Goal: Communication & Community: Participate in discussion

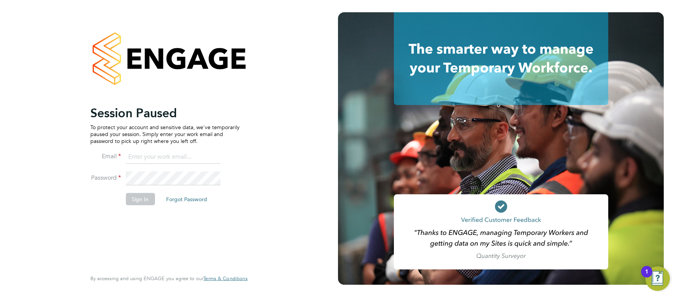
type input "[EMAIL_ADDRESS][DOMAIN_NAME]"
click at [140, 194] on button "Sign In" at bounding box center [140, 199] width 29 height 12
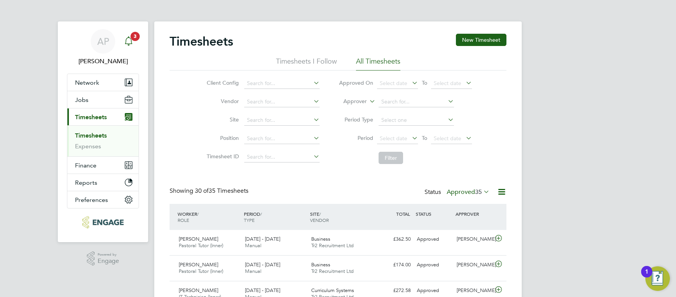
click at [124, 46] on div "Main navigation" at bounding box center [128, 41] width 15 height 15
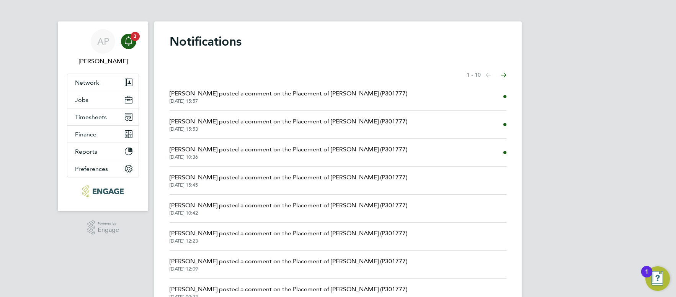
click at [281, 97] on span "Annie Trotter posted a comment on the Placement of Liz Kidsley (P301777)" at bounding box center [289, 93] width 238 height 9
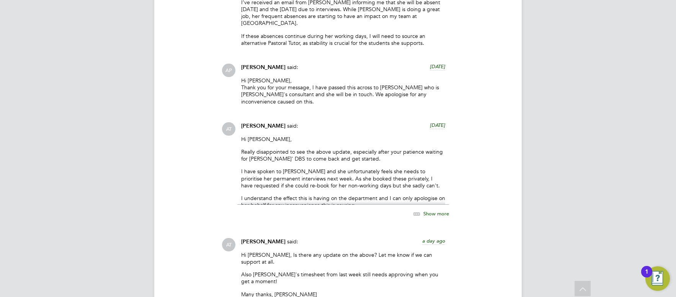
scroll to position [4241, 0]
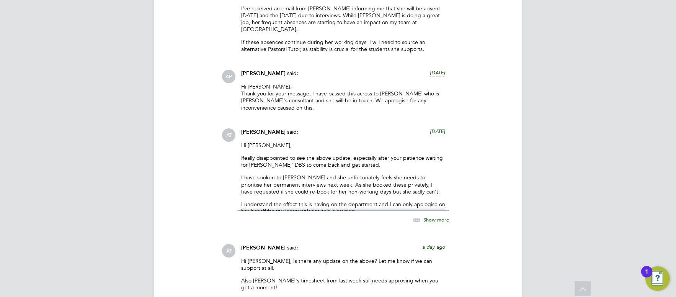
click at [431, 216] on span "Show more" at bounding box center [436, 219] width 26 height 7
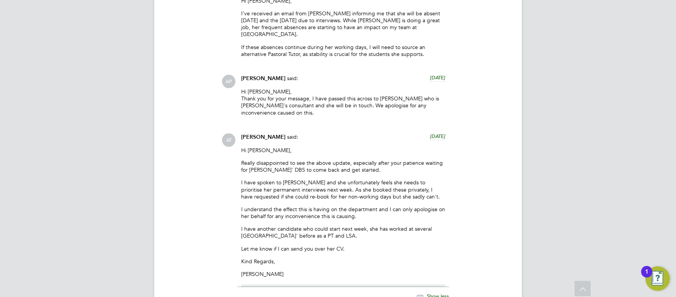
scroll to position [4233, 0]
